Goal: Information Seeking & Learning: Find specific fact

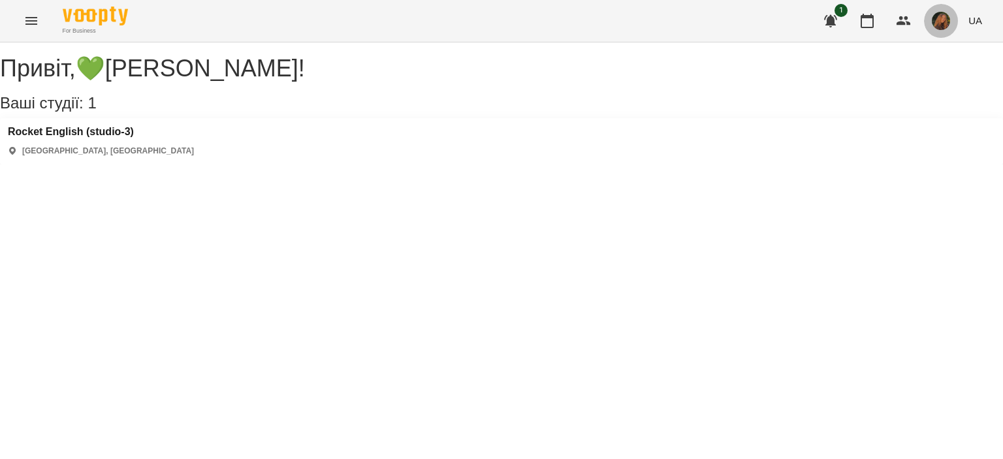
click at [930, 31] on button "button" at bounding box center [941, 21] width 34 height 34
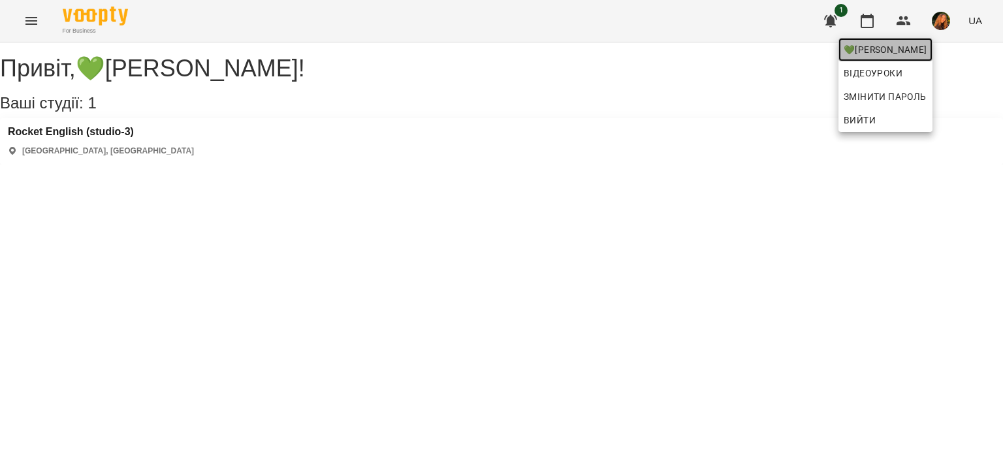
click at [924, 48] on span "💚[PERSON_NAME]" at bounding box center [885, 50] width 84 height 16
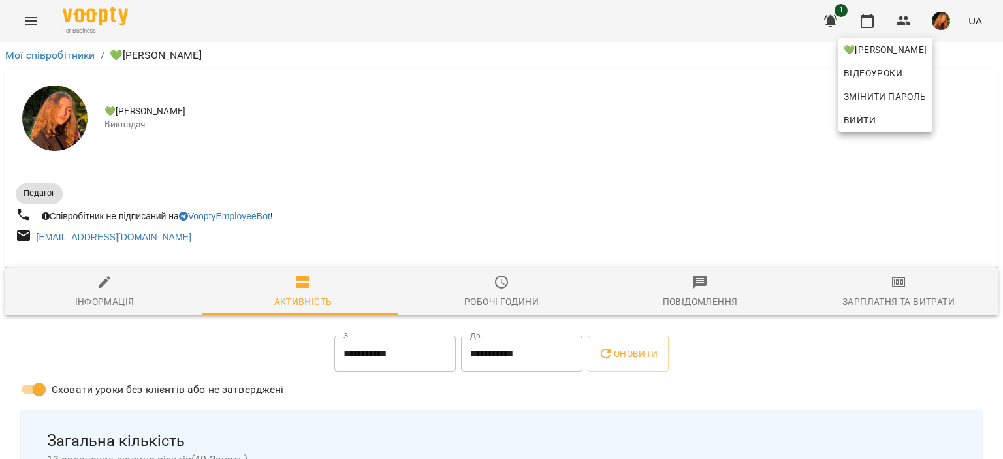
click at [912, 178] on div at bounding box center [501, 229] width 1003 height 459
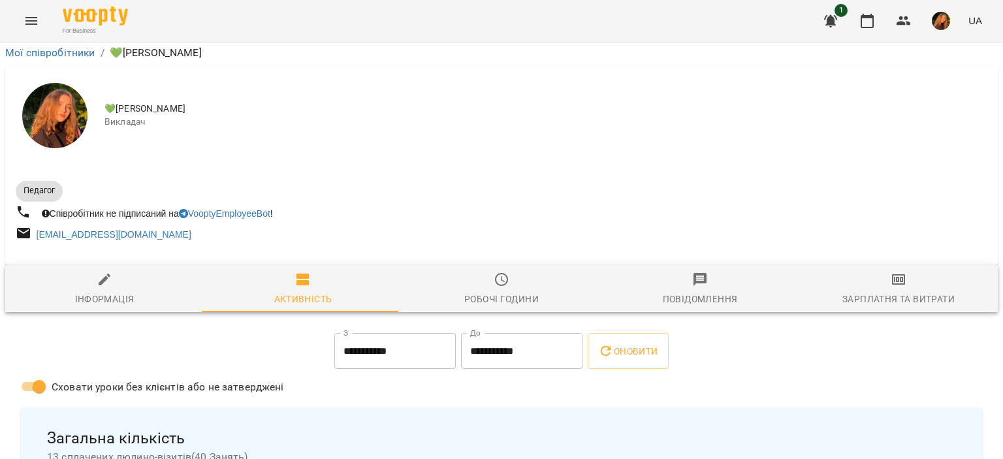
scroll to position [1324, 0]
drag, startPoint x: 311, startPoint y: 178, endPoint x: 302, endPoint y: 190, distance: 15.8
drag, startPoint x: 245, startPoint y: 198, endPoint x: 25, endPoint y: 200, distance: 220.0
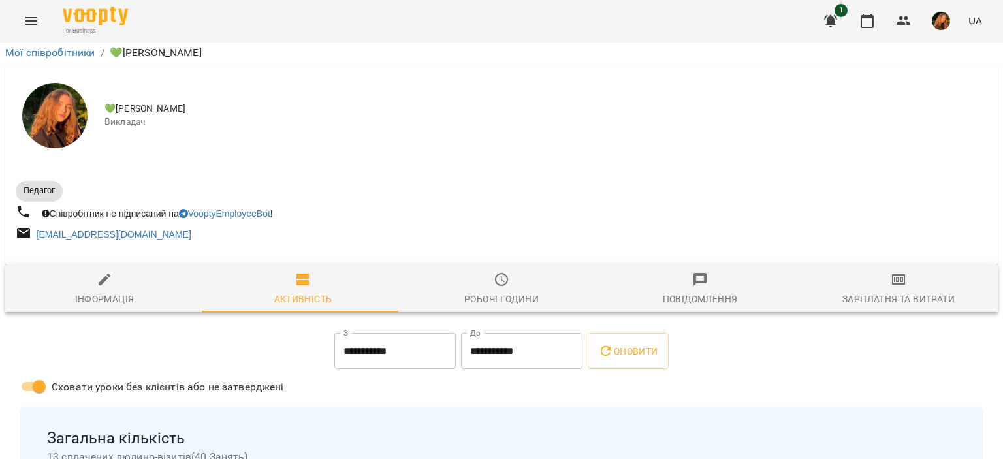
copy link "[DATE] 18:40 Безкоштовний пробний урок"
drag, startPoint x: 263, startPoint y: 298, endPoint x: 26, endPoint y: 292, distance: 237.0
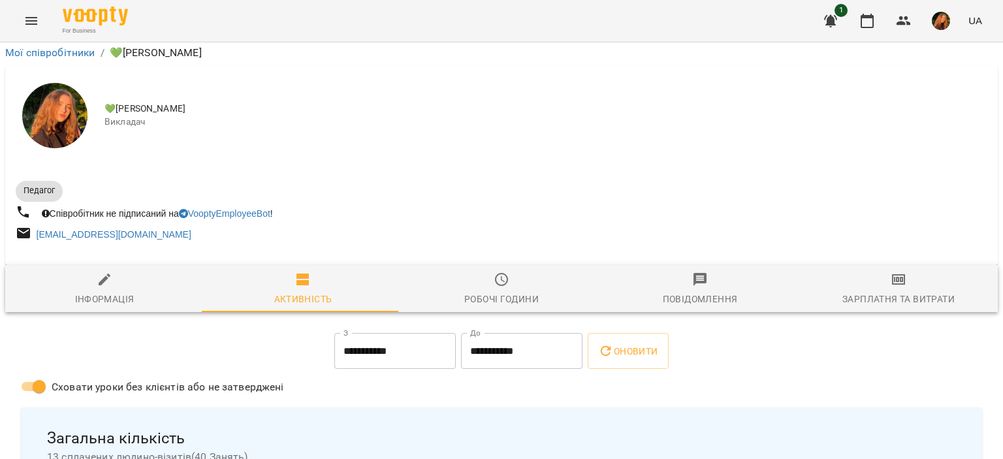
copy link "[DATE] 20:00 Безкоштовний пробний урок"
drag, startPoint x: 311, startPoint y: 286, endPoint x: 23, endPoint y: 290, distance: 287.9
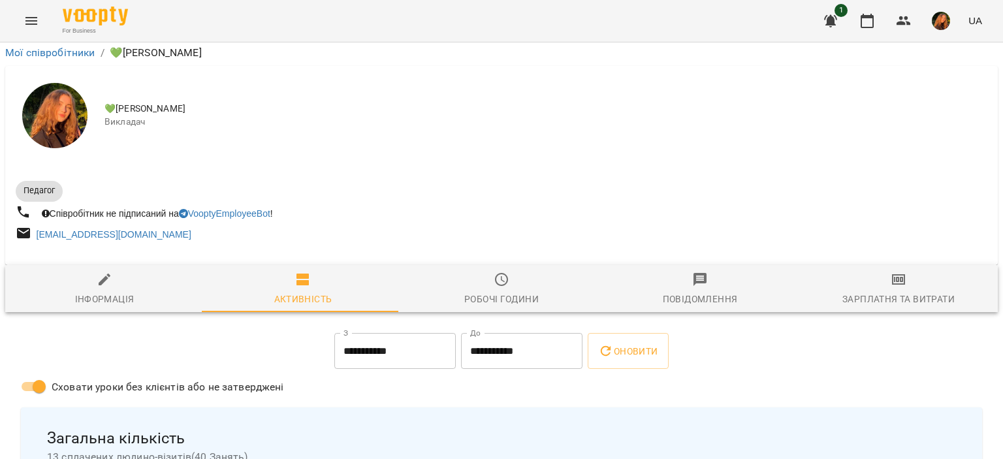
copy link "[DATE] 18:00 Безкоштовний пробний урок"
drag, startPoint x: 270, startPoint y: 289, endPoint x: 24, endPoint y: 294, distance: 246.1
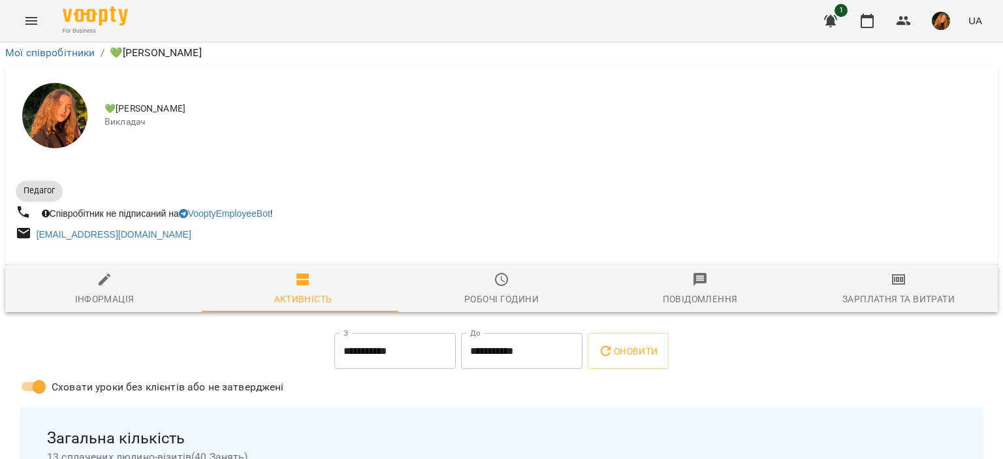
copy link "[DATE] 19:20 Безкоштовний пробний урок"
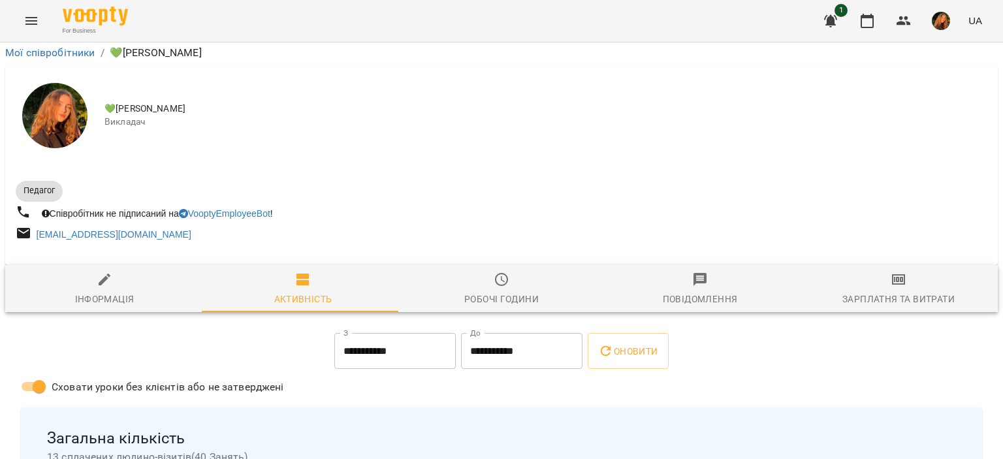
drag, startPoint x: 290, startPoint y: 296, endPoint x: 24, endPoint y: 294, distance: 265.7
copy link "[DATE] 19:00 Безкоштовний пробний урок"
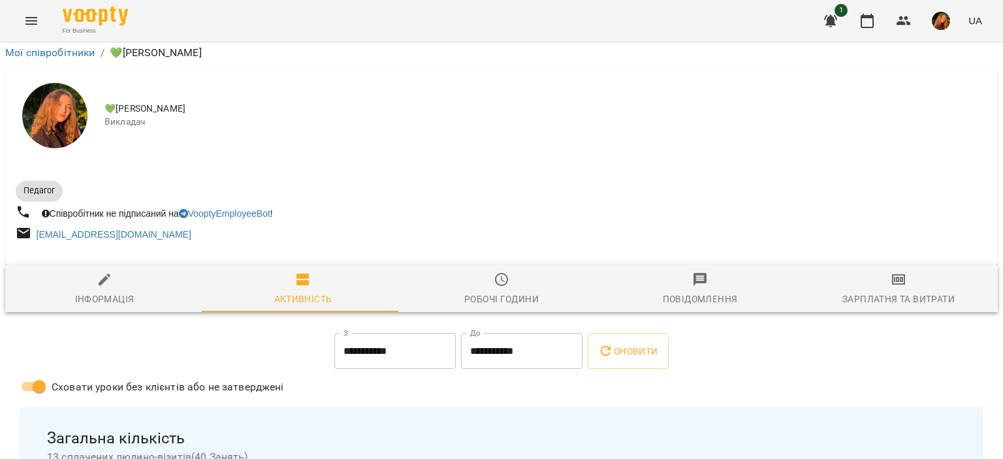
drag, startPoint x: 295, startPoint y: 266, endPoint x: 24, endPoint y: 256, distance: 271.1
copy link "[DATE] 17:10 Безкоштовний пробний урок"
drag, startPoint x: 279, startPoint y: 315, endPoint x: 24, endPoint y: 317, distance: 255.2
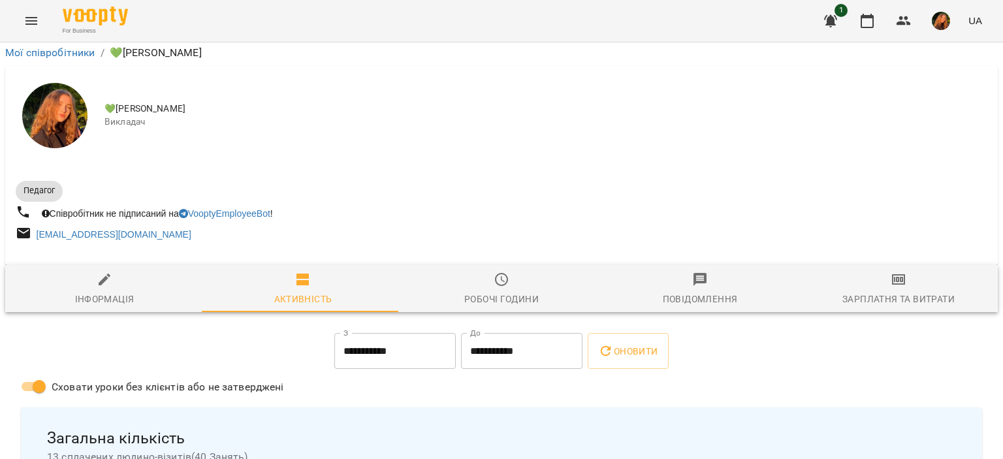
copy link "[DATE] 17:40 Безкоштовний пробний урок"
drag, startPoint x: 298, startPoint y: 278, endPoint x: 151, endPoint y: 260, distance: 147.3
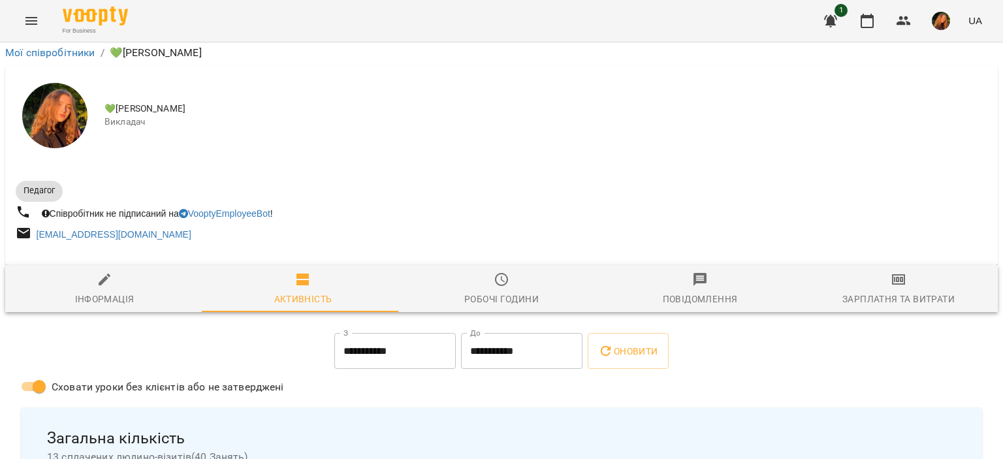
drag, startPoint x: 259, startPoint y: 328, endPoint x: 25, endPoint y: 330, distance: 234.3
copy link "[DATE] 17:40 Безкоштовний пробний урок"
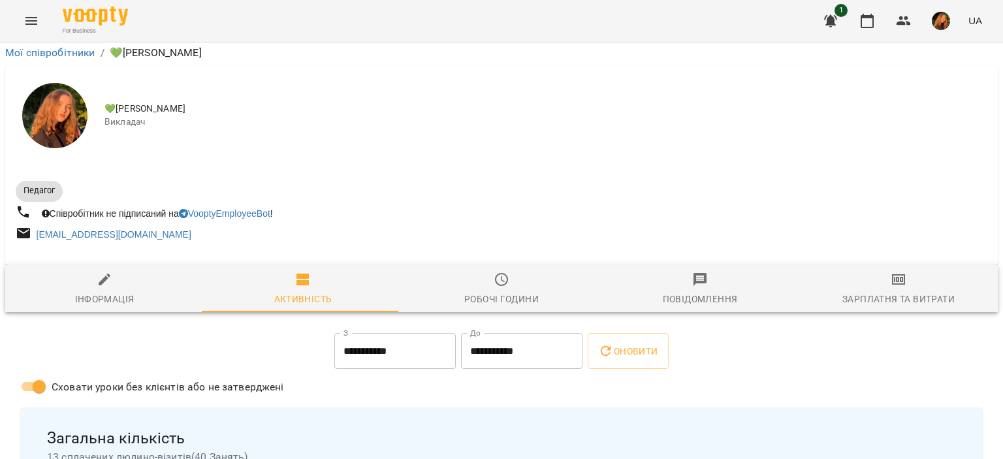
scroll to position [2191, 0]
drag, startPoint x: 277, startPoint y: 298, endPoint x: 25, endPoint y: 299, distance: 252.0
copy link "[DATE] 18:10 Безкоштовний пробний урок"
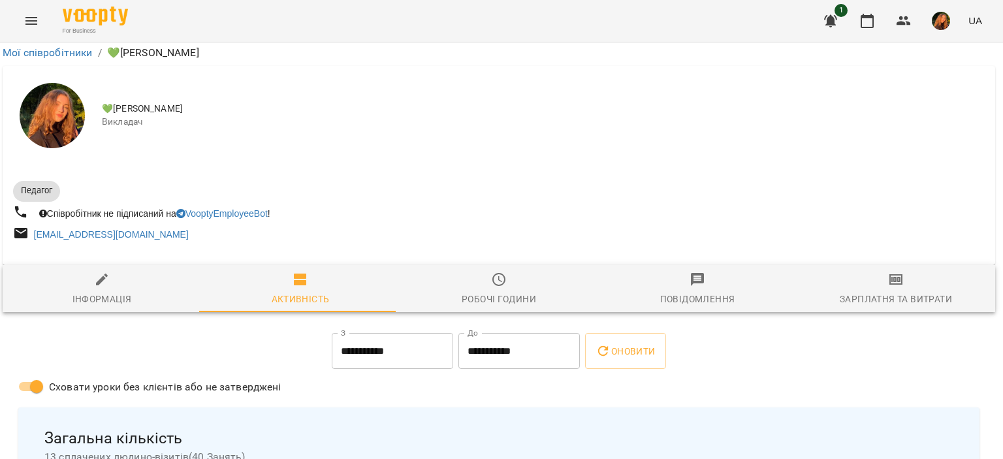
scroll to position [1775, 3]
